Goal: Navigation & Orientation: Go to known website

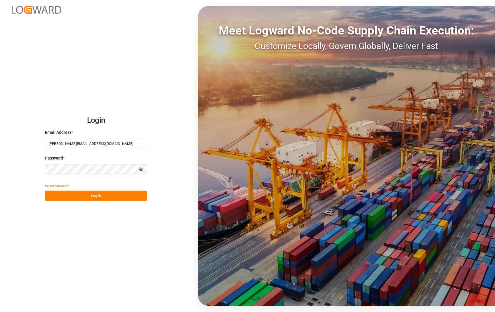
click at [97, 197] on button "Log In" at bounding box center [96, 196] width 102 height 10
